Goal: Task Accomplishment & Management: Manage account settings

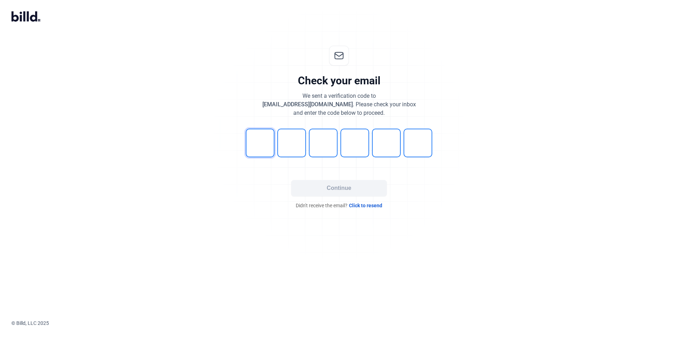
click at [267, 129] on input "tel" at bounding box center [260, 143] width 29 height 29
type input "3"
type input "2"
type input "0"
type input "3"
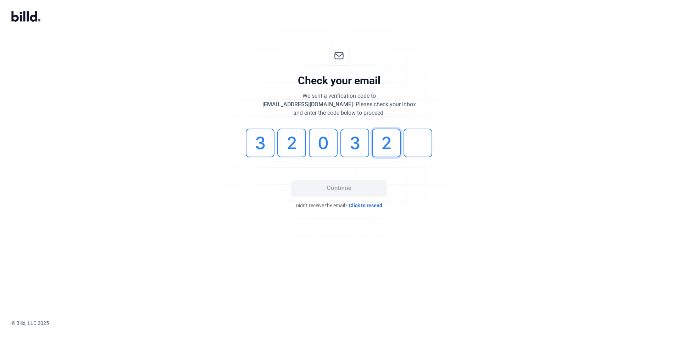
type input "2"
click at [349, 189] on button "Continue" at bounding box center [339, 188] width 96 height 16
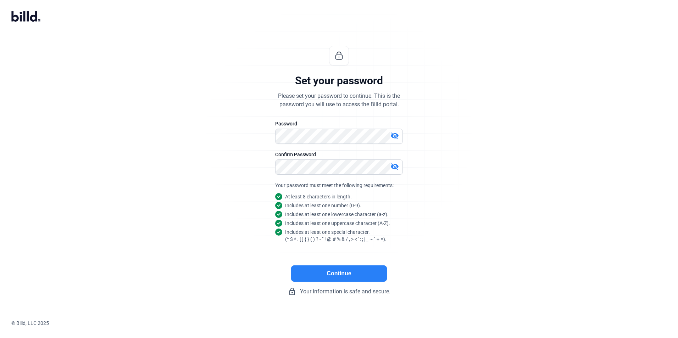
click at [344, 275] on button "Continue" at bounding box center [339, 274] width 96 height 16
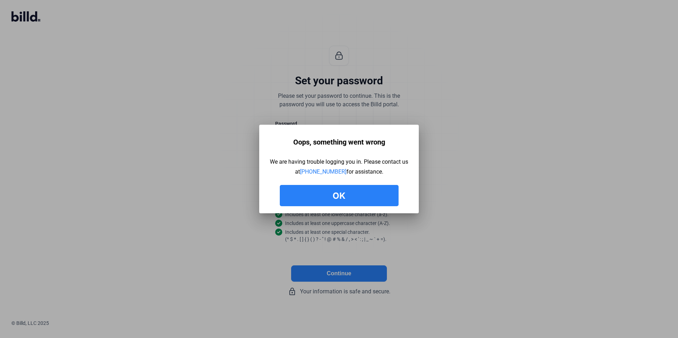
click at [349, 192] on button "Ok" at bounding box center [339, 195] width 119 height 21
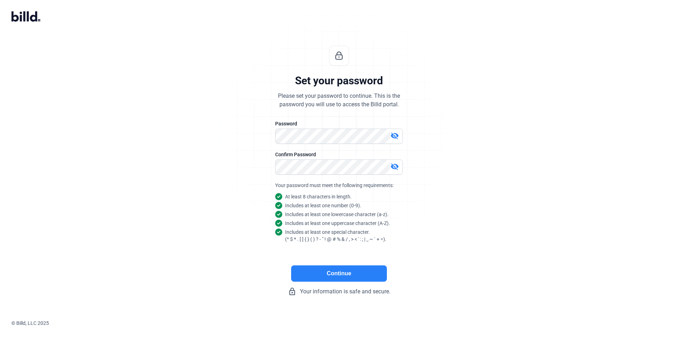
click at [395, 134] on mat-icon "visibility_off" at bounding box center [395, 136] width 9 height 9
click at [396, 165] on mat-icon "visibility_off" at bounding box center [395, 167] width 9 height 9
click at [145, 158] on div "Set your password Please set your password to continue. This is the password yo…" at bounding box center [339, 170] width 678 height 273
click at [240, 179] on div "Set your password Please set your password to continue. This is the password yo…" at bounding box center [339, 170] width 236 height 273
click at [339, 276] on button "Continue" at bounding box center [339, 274] width 96 height 16
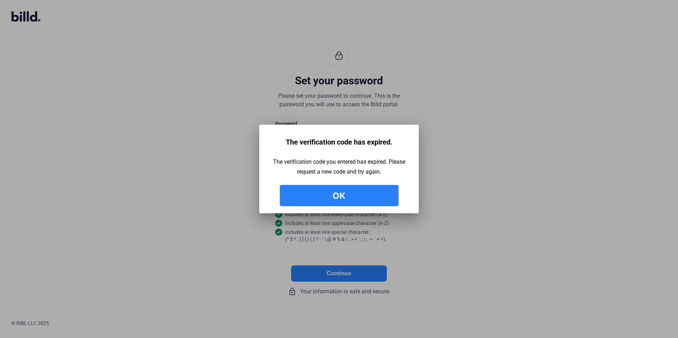
click at [341, 194] on button "Ok" at bounding box center [339, 195] width 119 height 21
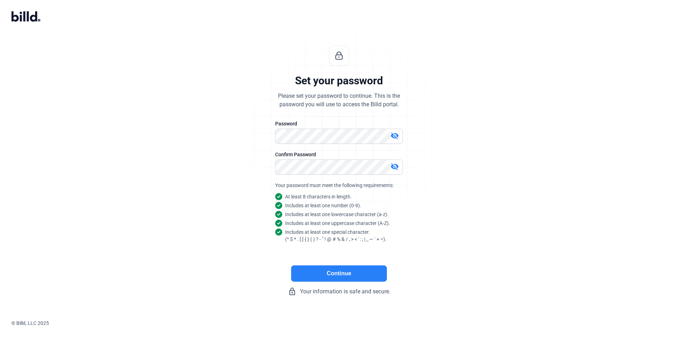
click at [338, 279] on button "Continue" at bounding box center [339, 274] width 96 height 16
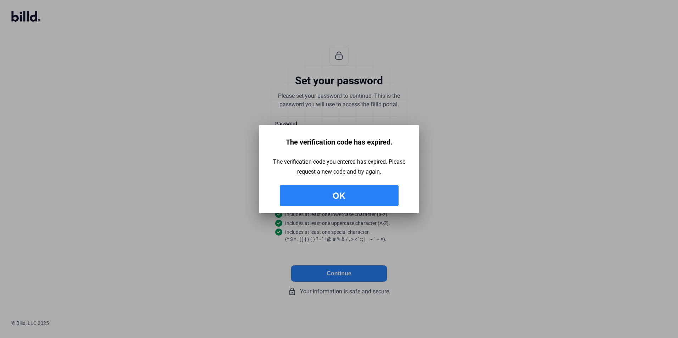
click at [342, 198] on button "Ok" at bounding box center [339, 195] width 119 height 21
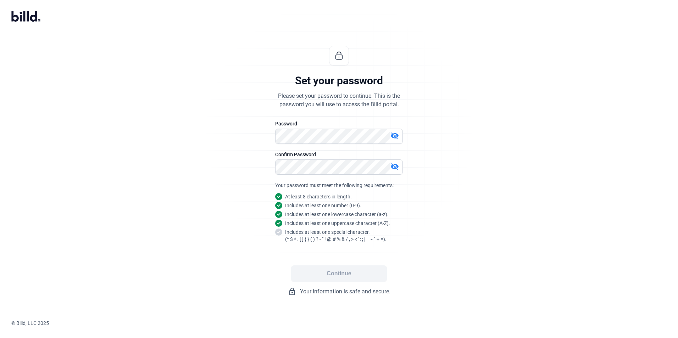
click at [396, 134] on mat-icon "visibility_off" at bounding box center [395, 136] width 9 height 9
click at [255, 243] on div "Set your password Please set your password to continue. This is the password yo…" at bounding box center [339, 170] width 236 height 273
click at [339, 275] on button "Continue" at bounding box center [339, 274] width 96 height 16
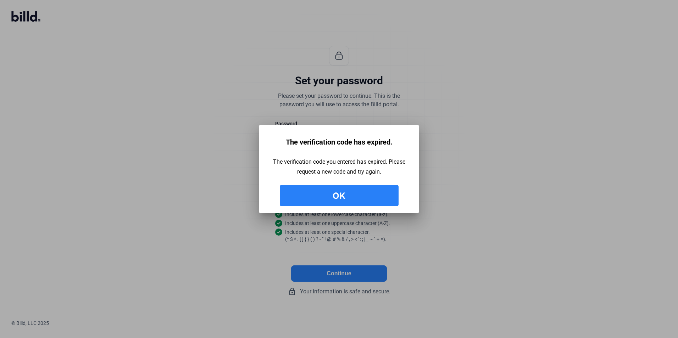
click at [338, 189] on button "Ok" at bounding box center [339, 195] width 119 height 21
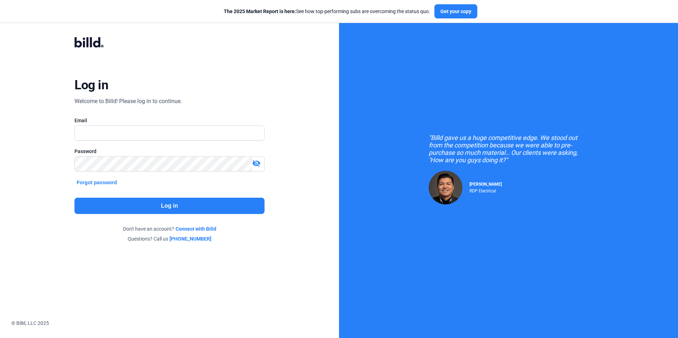
click at [92, 136] on input "text" at bounding box center [169, 133] width 189 height 15
click at [102, 133] on input "text" at bounding box center [169, 133] width 189 height 15
drag, startPoint x: 97, startPoint y: 132, endPoint x: 58, endPoint y: 139, distance: 39.1
click at [58, 139] on div "Log in Welcome to Billd! Please log in to continue. Email syuivar@blackwoodgrou…" at bounding box center [170, 140] width 244 height 232
type input "[EMAIL_ADDRESS][DOMAIN_NAME]"
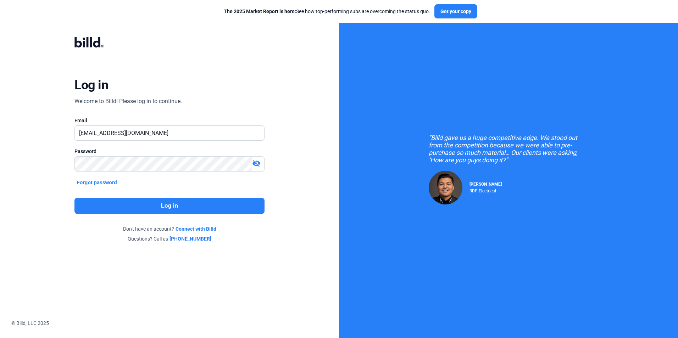
click at [177, 210] on button "Log in" at bounding box center [170, 206] width 190 height 16
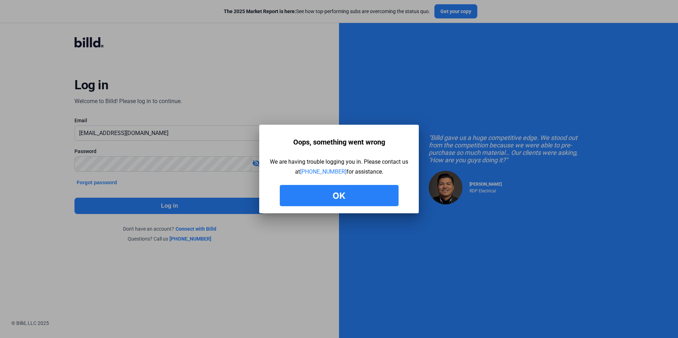
click at [340, 194] on button "Ok" at bounding box center [339, 195] width 119 height 21
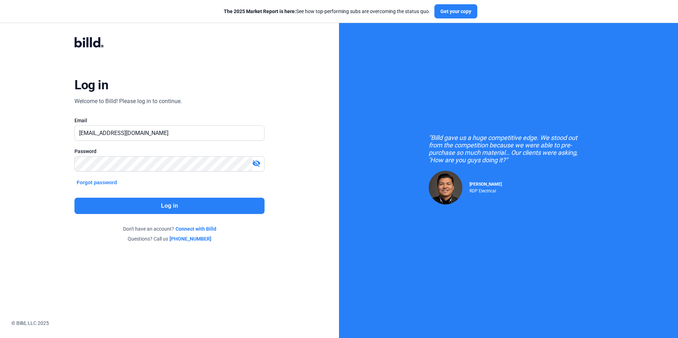
click at [86, 180] on button "Forgot password" at bounding box center [97, 183] width 45 height 8
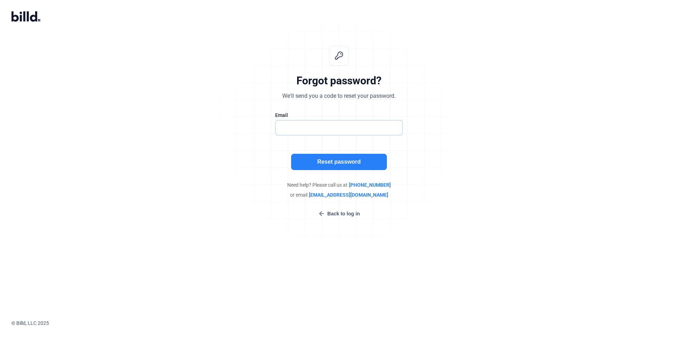
click at [299, 128] on input "text" at bounding box center [336, 128] width 120 height 15
type input "[EMAIL_ADDRESS][DOMAIN_NAME]"
click at [336, 160] on button "Reset password" at bounding box center [339, 162] width 96 height 16
